Goal: Information Seeking & Learning: Learn about a topic

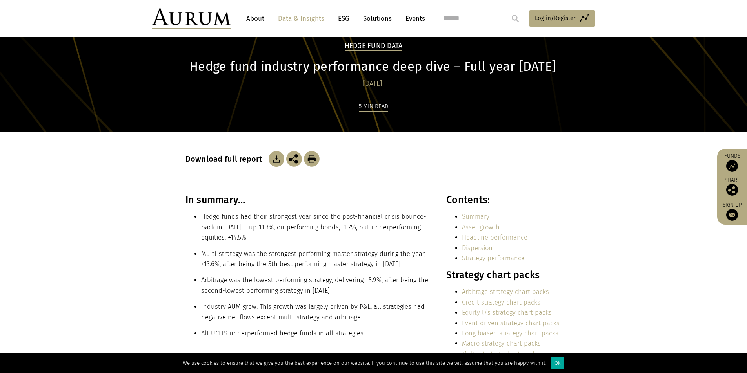
scroll to position [78, 0]
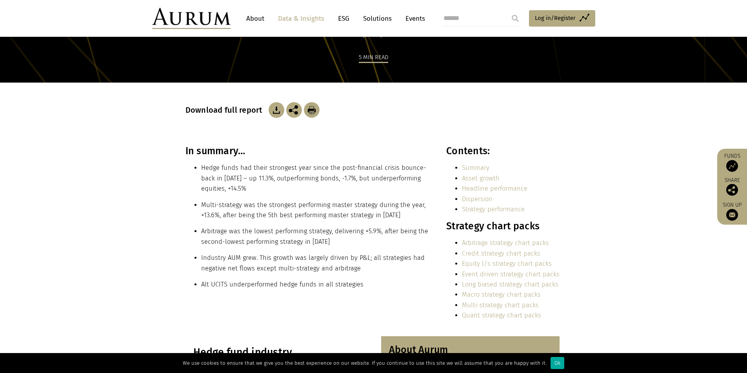
click at [215, 286] on li "Alt UCITS underperformed hedge funds in all strategies" at bounding box center [315, 285] width 228 height 10
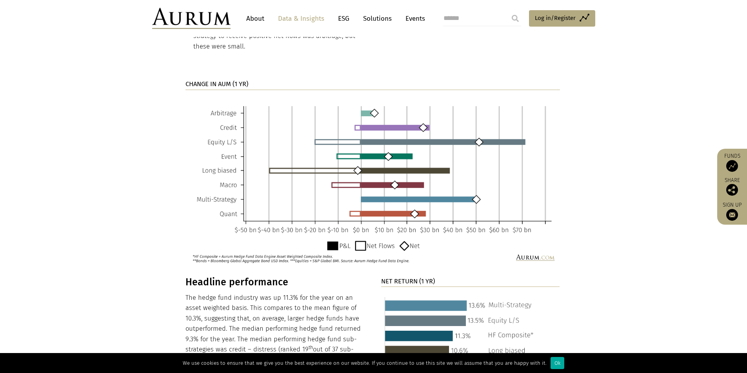
scroll to position [980, 0]
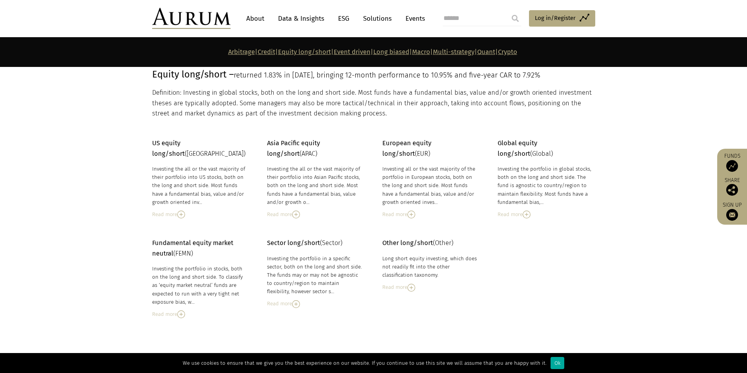
scroll to position [1154, 0]
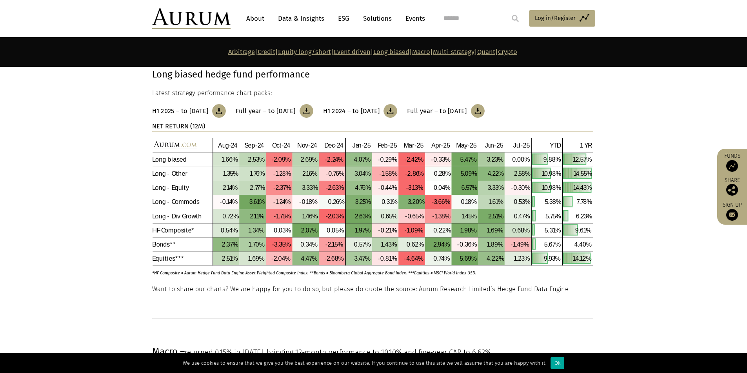
scroll to position [2275, 0]
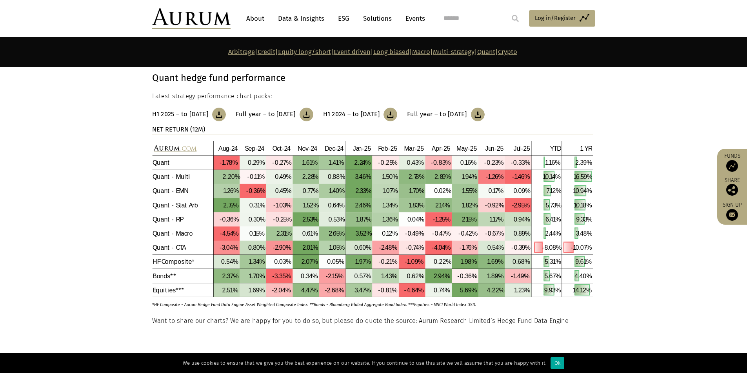
scroll to position [3652, 0]
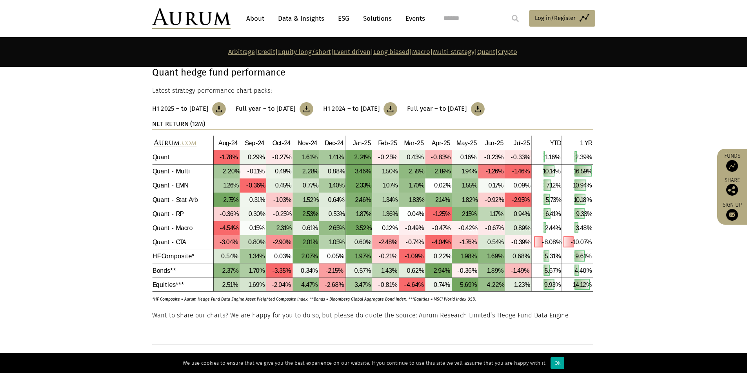
click at [226, 102] on img at bounding box center [219, 109] width 14 height 14
click at [741, 368] on div at bounding box center [741, 368] width 0 height 0
